Goal: Information Seeking & Learning: Learn about a topic

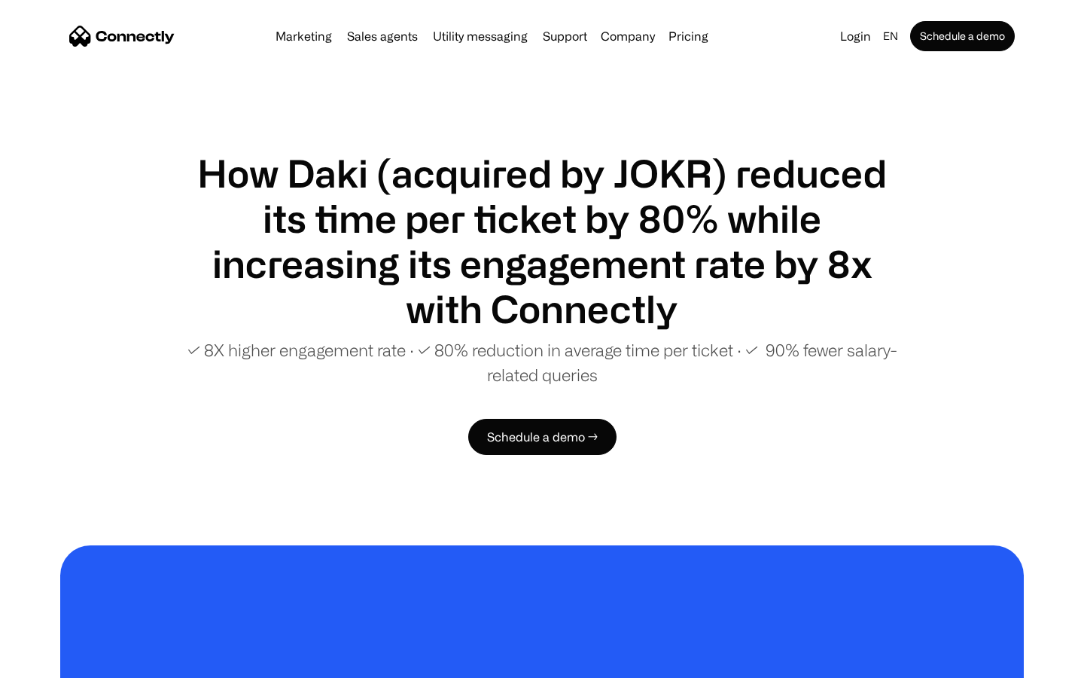
scroll to position [2907, 0]
